Goal: Transaction & Acquisition: Purchase product/service

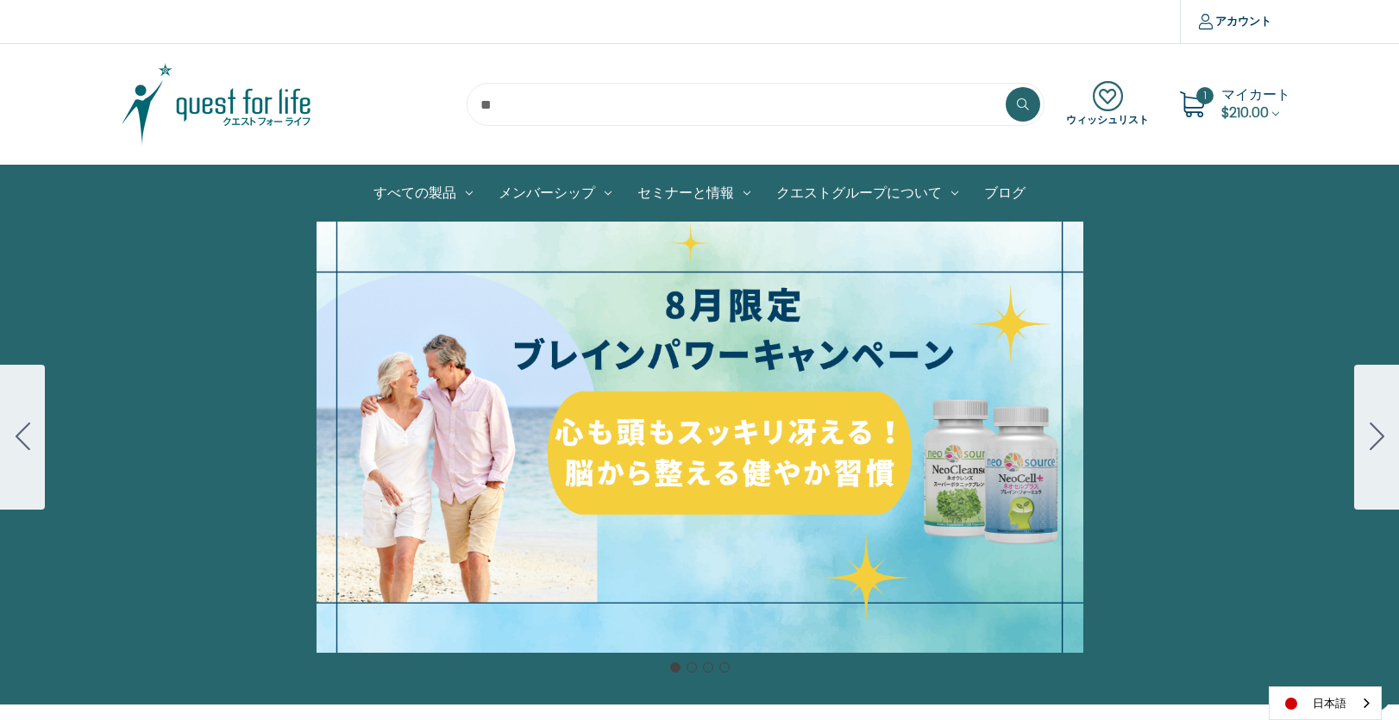
scroll to position [345, 0]
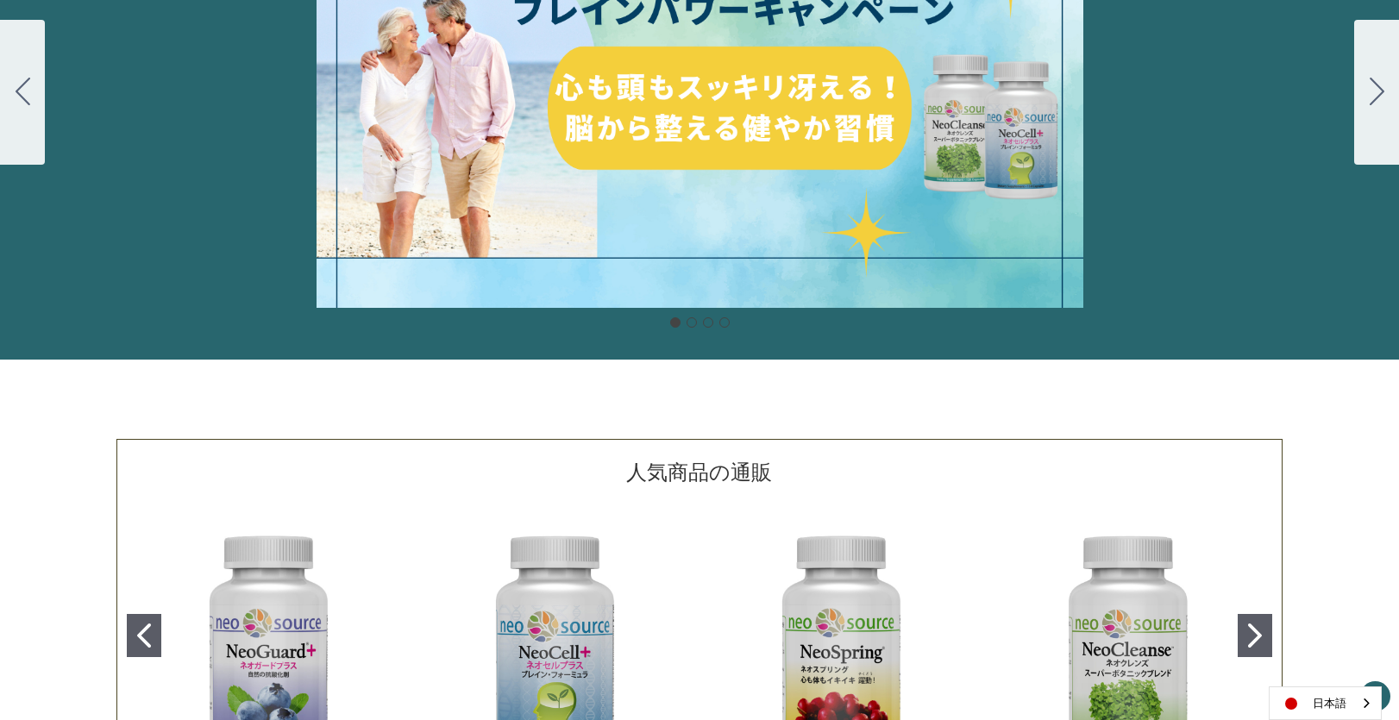
click at [548, 178] on div "細胞プロテクトセット 通常188ドル セール価格160ドル $28 OFF [DATE]～[DATE] [DATE]〜[DATE] 販売中" at bounding box center [699, 92] width 1399 height 431
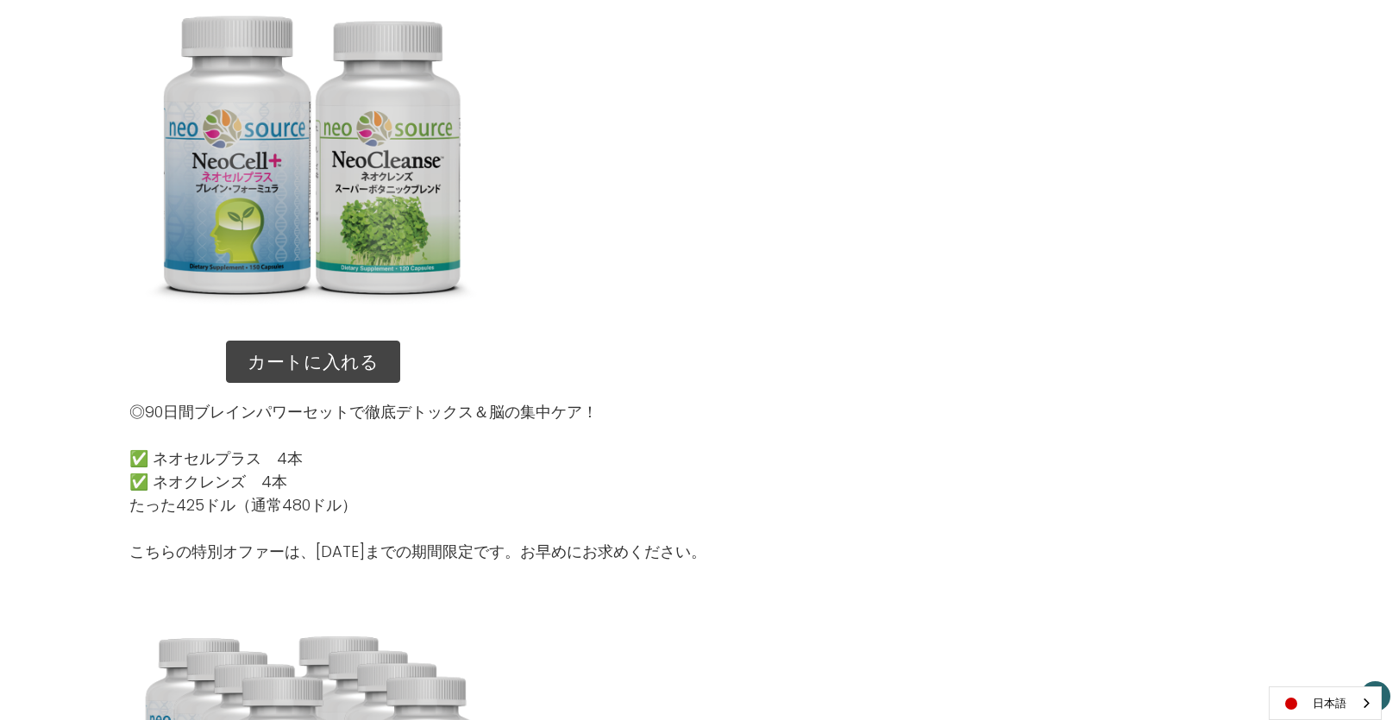
scroll to position [1839, 0]
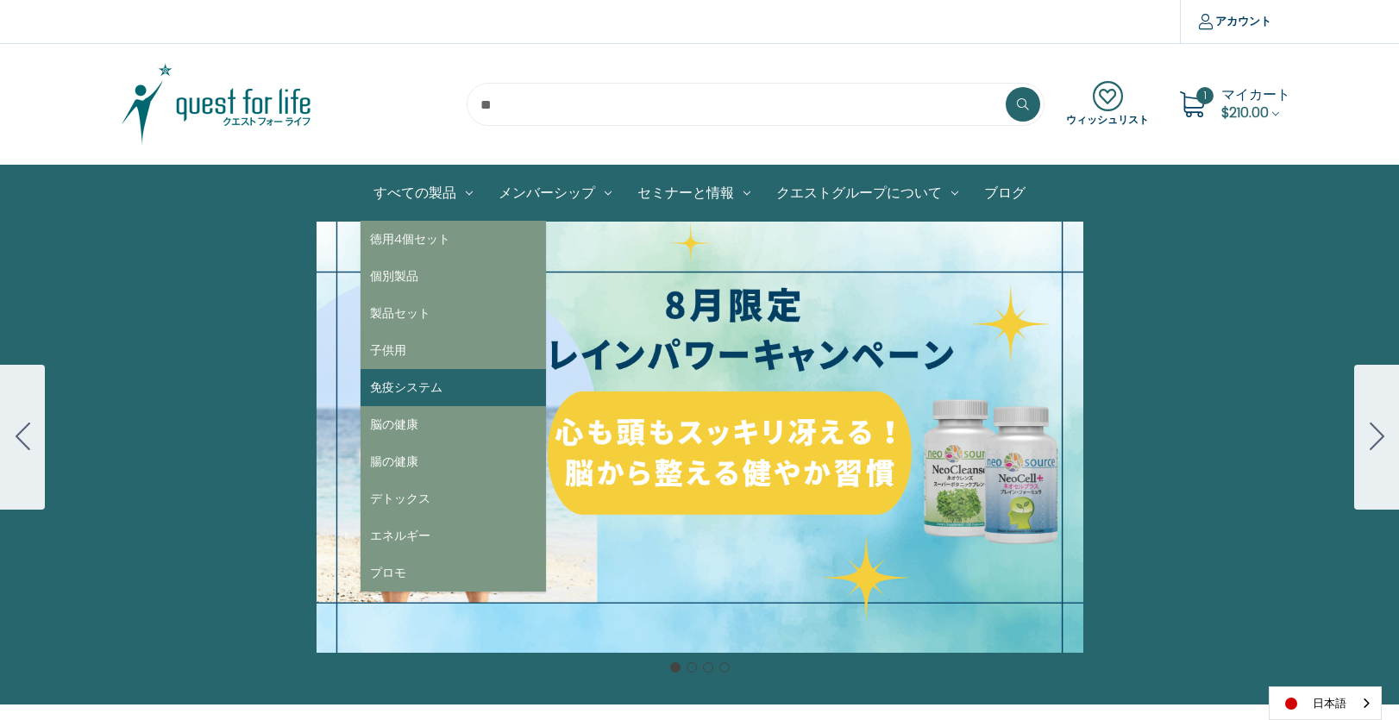
click at [439, 378] on link "免疫システム" at bounding box center [452, 387] width 185 height 37
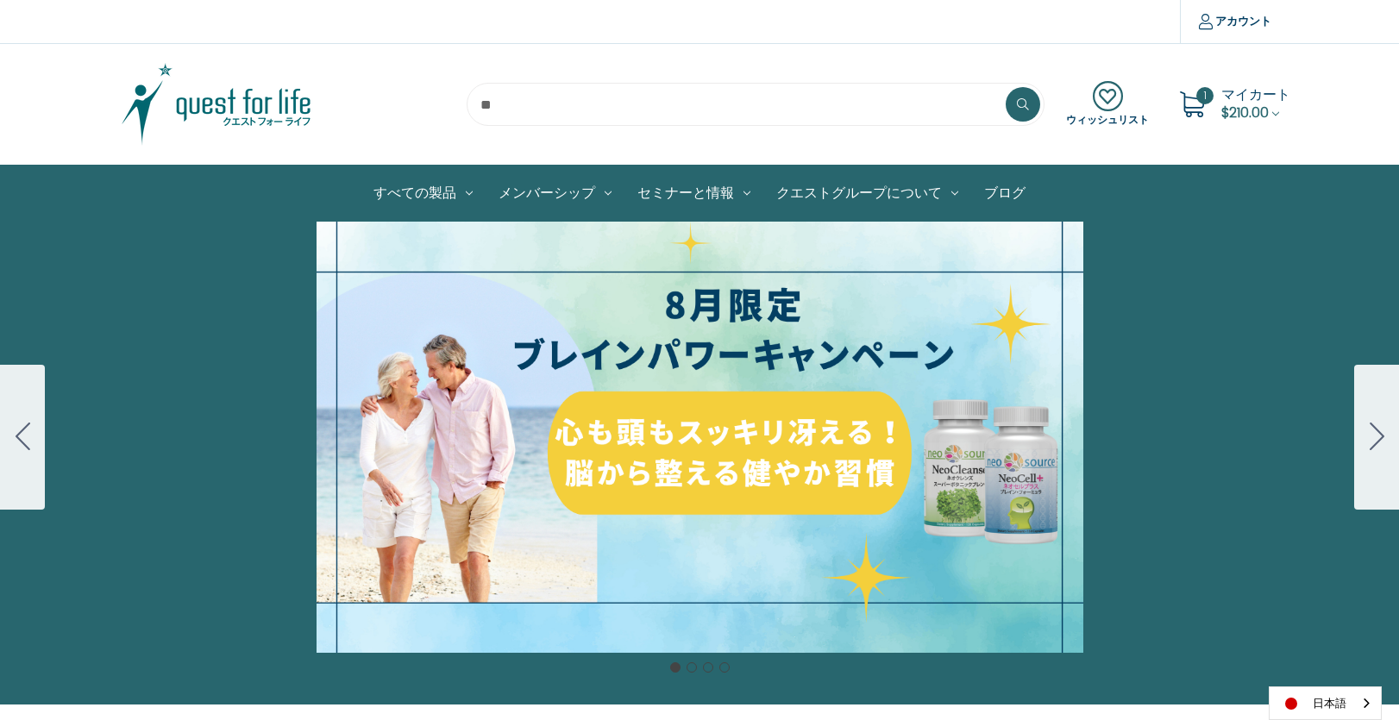
click at [681, 403] on div "細胞プロテクトセット 通常188ドル セール価格160ドル $28 OFF 2025年4月1日～4月30日 12月１日〜23日 販売中" at bounding box center [699, 437] width 1399 height 431
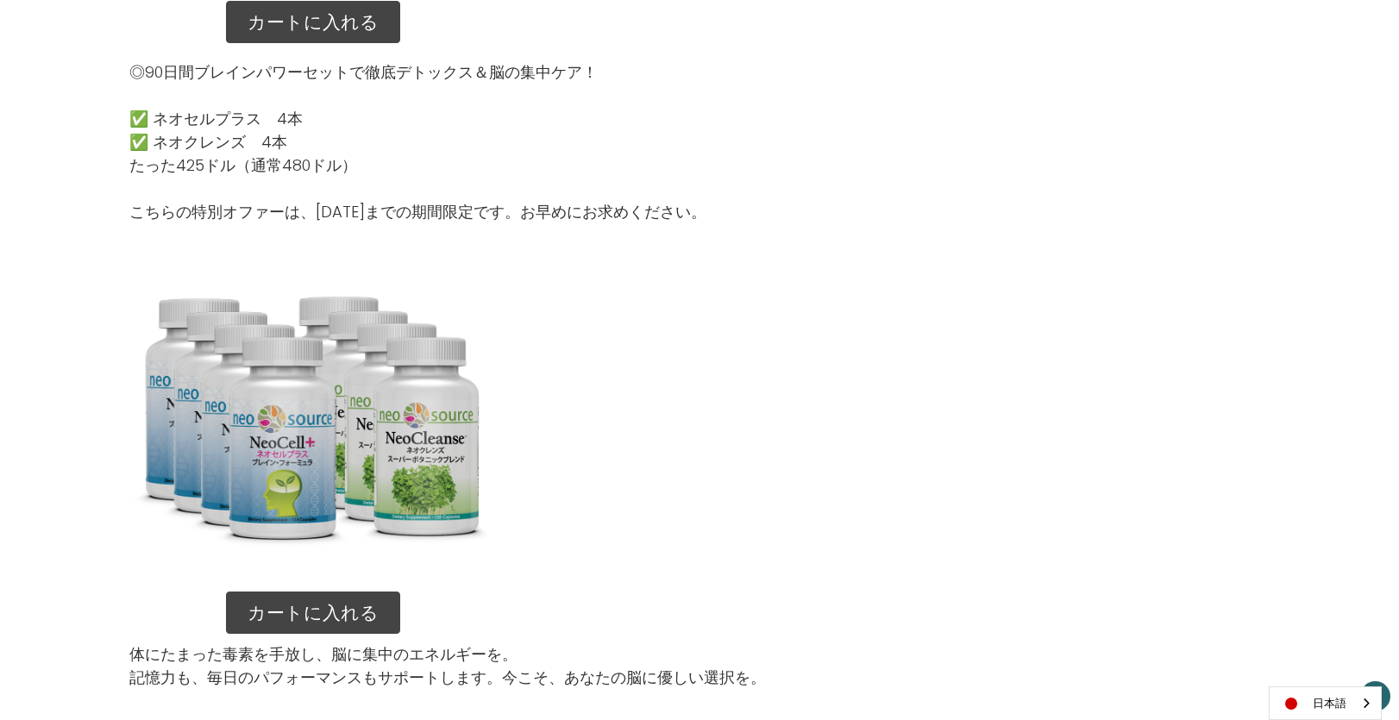
scroll to position [2127, 0]
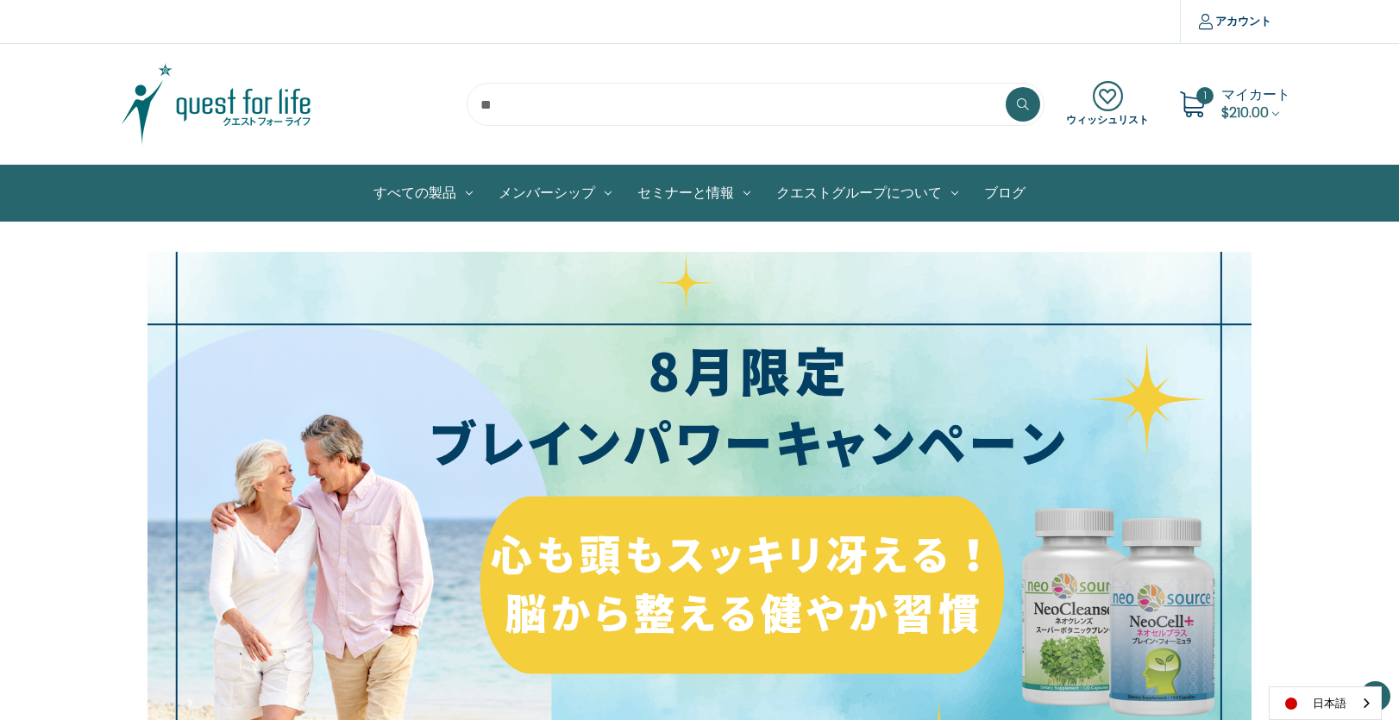
scroll to position [2127, 0]
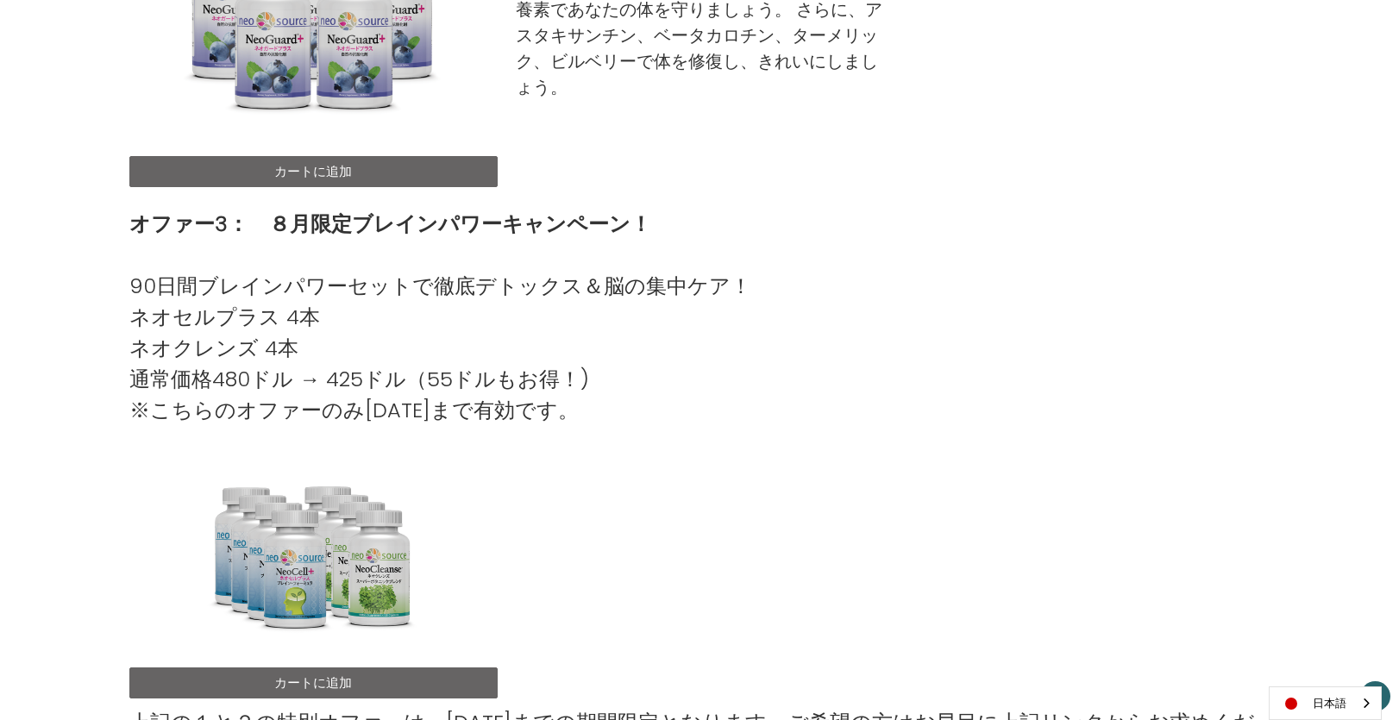
scroll to position [1207, 0]
